Goal: Task Accomplishment & Management: Use online tool/utility

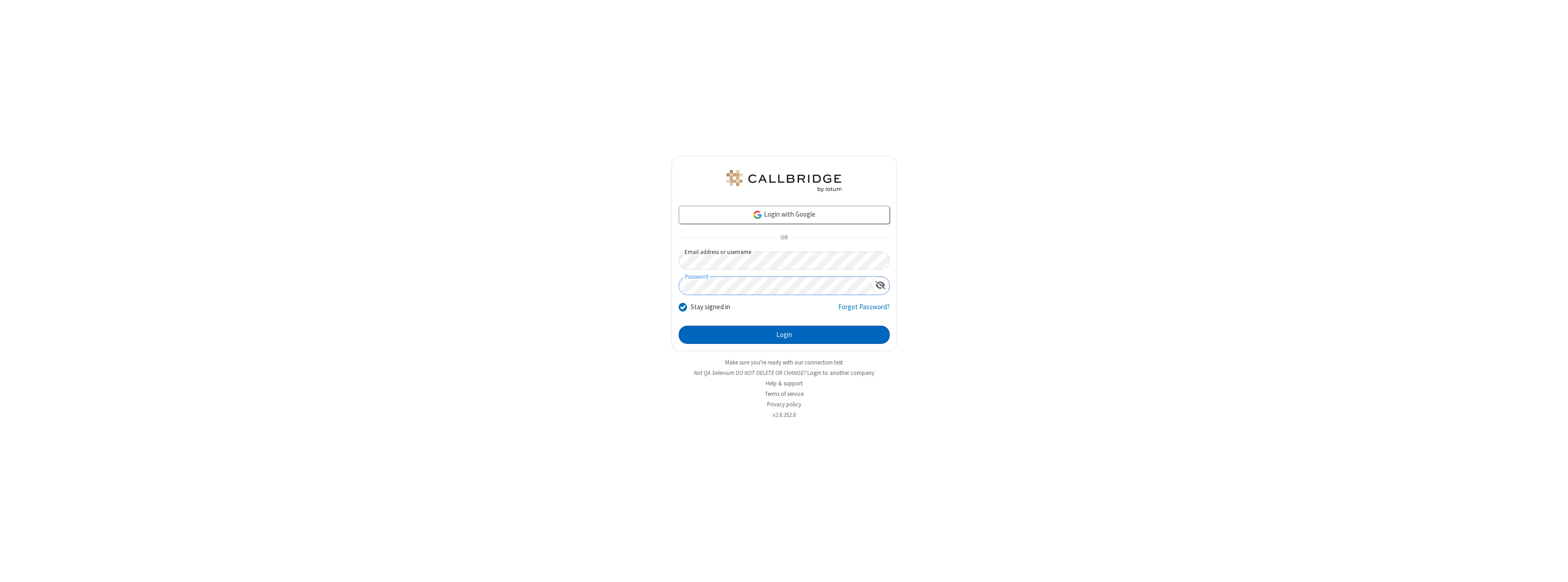
click at [784, 335] on button "Login" at bounding box center [784, 334] width 211 height 19
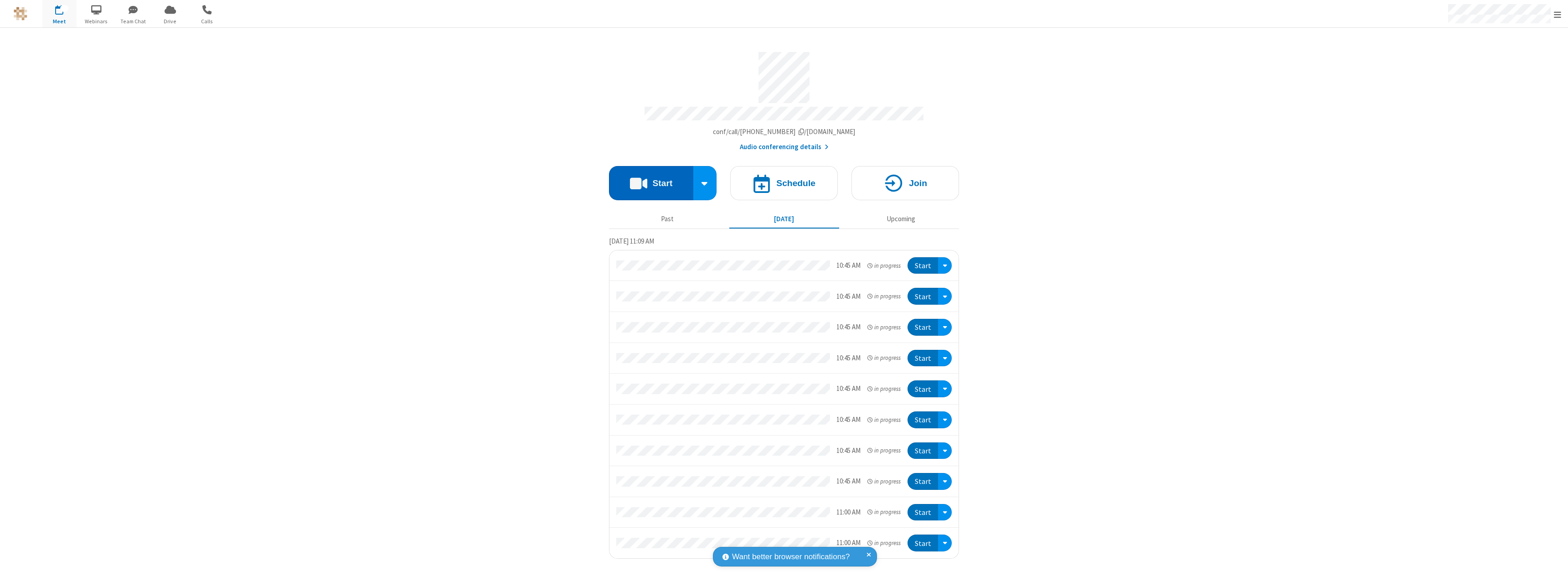
click at [651, 179] on button "Start" at bounding box center [651, 183] width 84 height 34
